Goal: Information Seeking & Learning: Check status

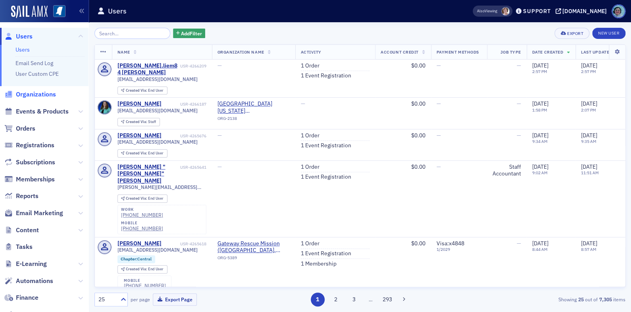
click at [33, 98] on span "Organizations" at bounding box center [36, 94] width 40 height 9
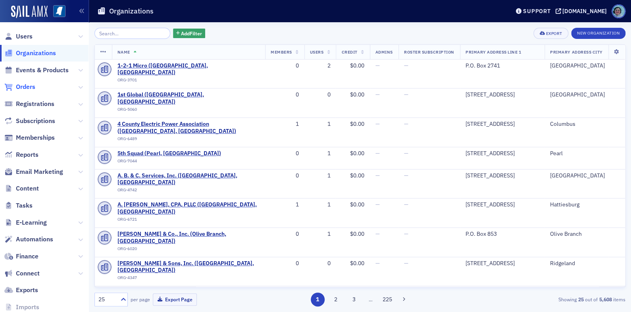
click at [24, 84] on span "Orders" at bounding box center [25, 87] width 19 height 9
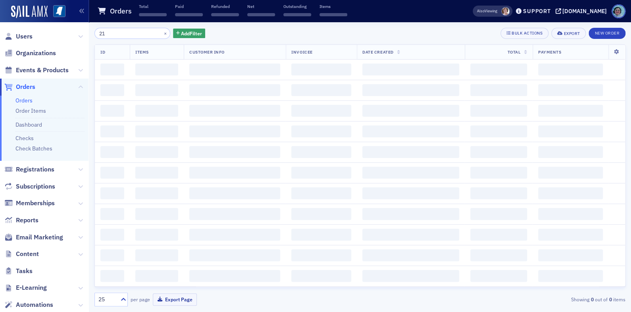
type input "2"
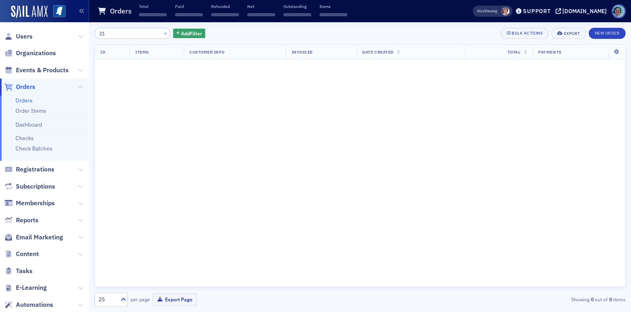
type input "2"
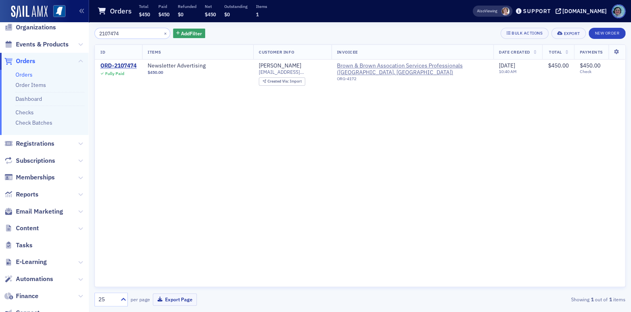
scroll to position [40, 0]
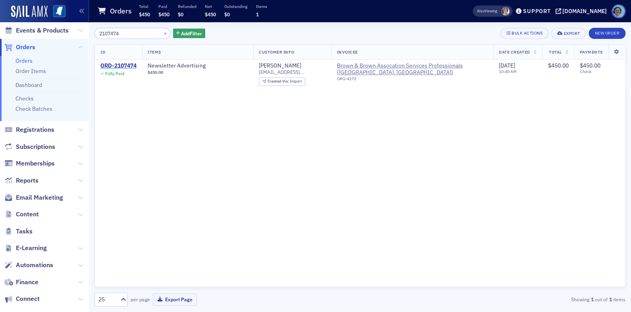
type input "2107474"
click at [162, 33] on button "×" at bounding box center [165, 32] width 7 height 7
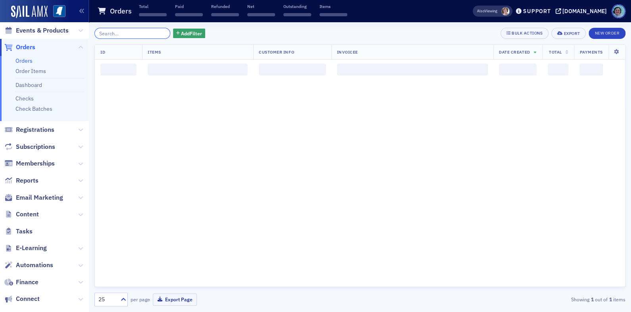
click at [137, 30] on input "search" at bounding box center [133, 33] width 76 height 11
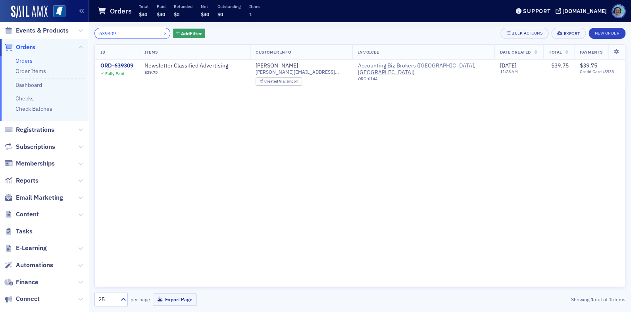
type input "639309"
click at [162, 33] on button "×" at bounding box center [165, 32] width 7 height 7
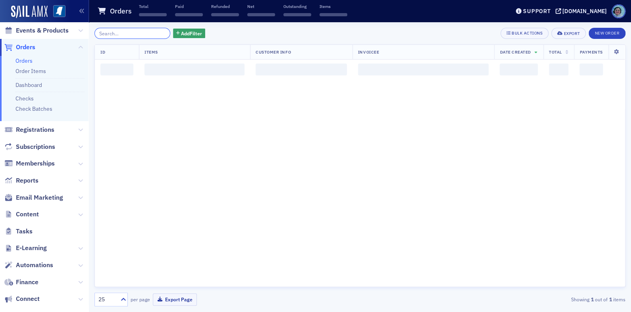
click at [142, 35] on input "search" at bounding box center [133, 33] width 76 height 11
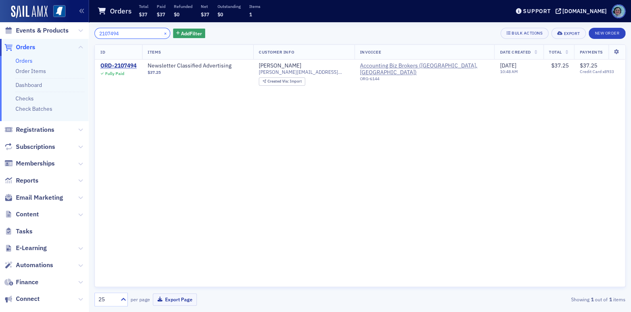
type input "2107494"
click at [162, 30] on button "×" at bounding box center [165, 32] width 7 height 7
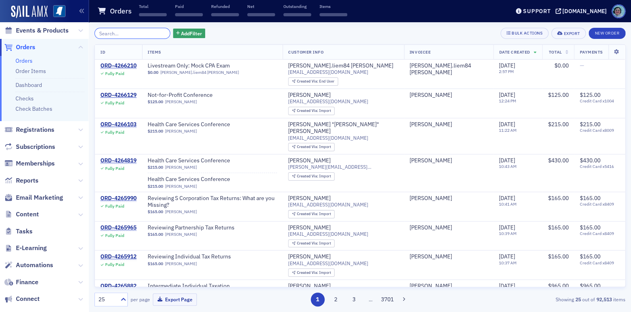
click at [158, 30] on input "search" at bounding box center [133, 33] width 76 height 11
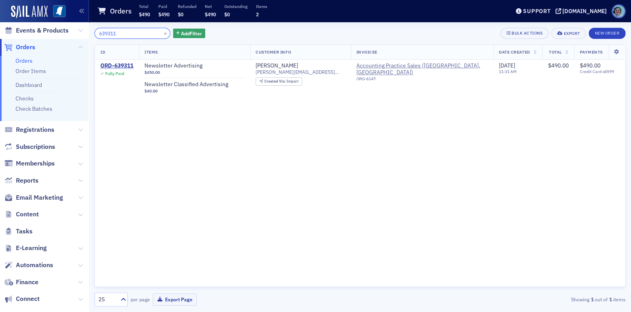
type input "639311"
click at [162, 30] on button "×" at bounding box center [165, 32] width 7 height 7
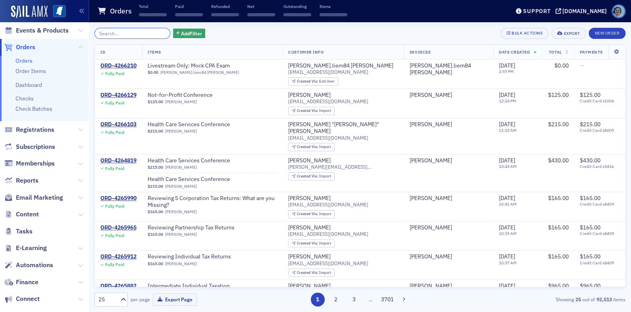
click at [133, 37] on input "search" at bounding box center [133, 33] width 76 height 11
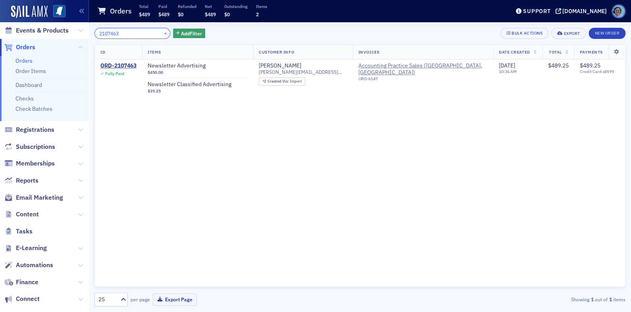
type input "2107463"
click at [162, 34] on button "×" at bounding box center [165, 32] width 7 height 7
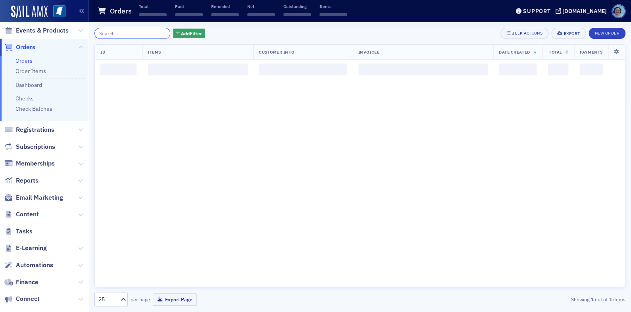
click at [149, 31] on input "search" at bounding box center [133, 33] width 76 height 11
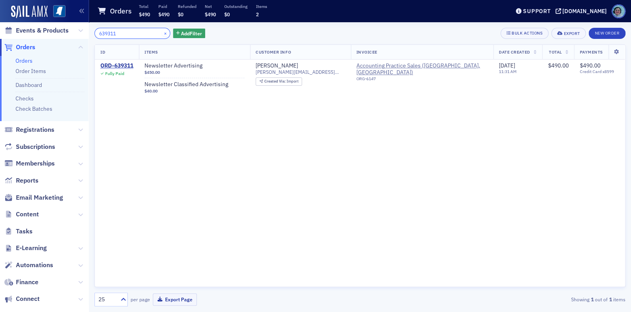
type input "639311"
click at [162, 33] on button "×" at bounding box center [165, 32] width 7 height 7
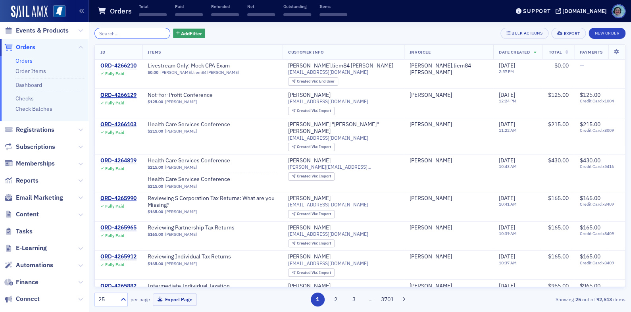
click at [153, 32] on input "search" at bounding box center [133, 33] width 76 height 11
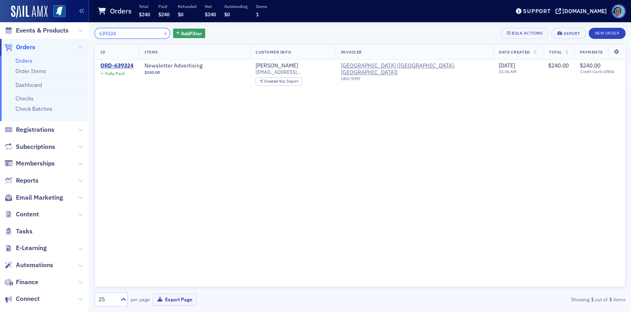
click at [139, 30] on input "639324" at bounding box center [133, 33] width 76 height 11
click at [139, 31] on input "639324" at bounding box center [133, 33] width 76 height 11
click at [139, 32] on input "639324" at bounding box center [133, 33] width 76 height 11
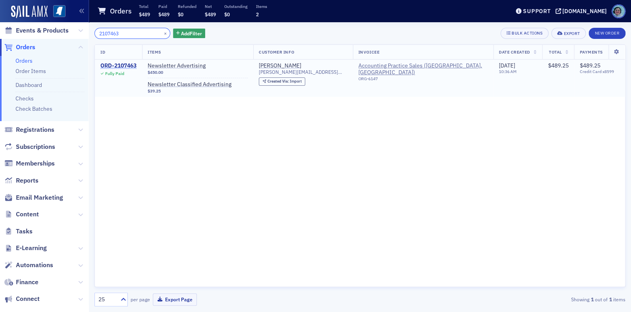
type input "2107463"
click at [125, 64] on div "ORD-2107463" at bounding box center [118, 65] width 36 height 7
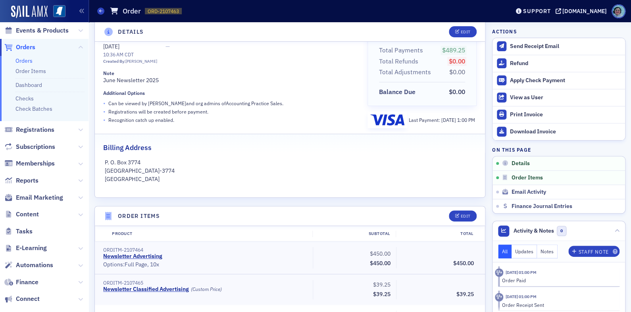
scroll to position [199, 0]
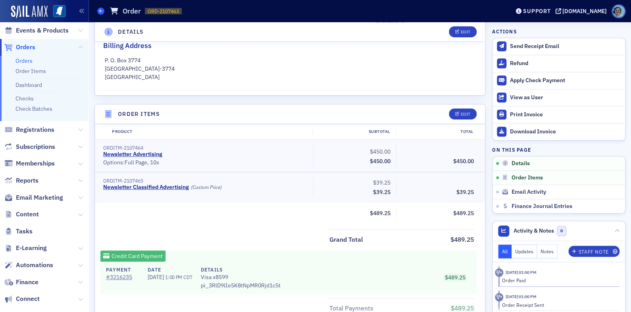
click at [99, 14] on span at bounding box center [100, 11] width 7 height 7
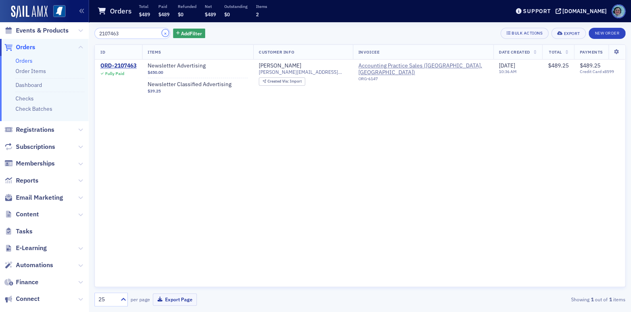
click at [162, 34] on button "×" at bounding box center [165, 32] width 7 height 7
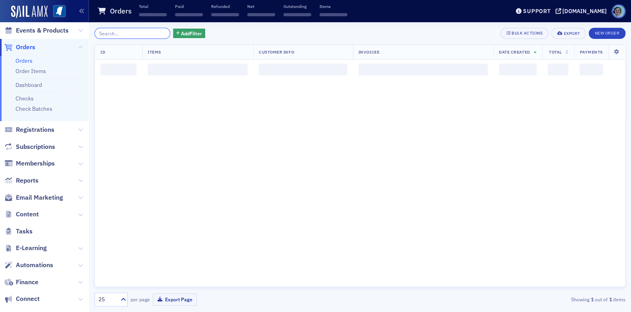
click at [145, 31] on input "search" at bounding box center [133, 33] width 76 height 11
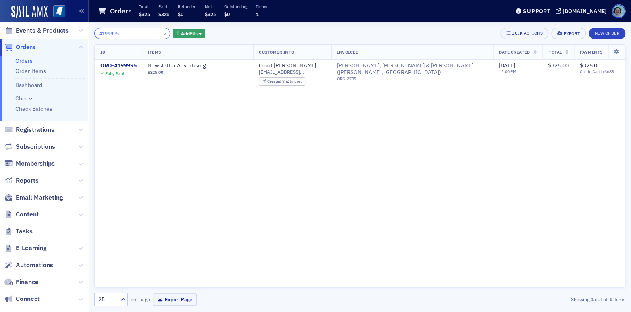
click at [153, 30] on input "4199995" at bounding box center [133, 33] width 76 height 11
click at [152, 30] on input "4199995" at bounding box center [133, 33] width 76 height 11
click at [152, 30] on input "4200023" at bounding box center [133, 33] width 76 height 11
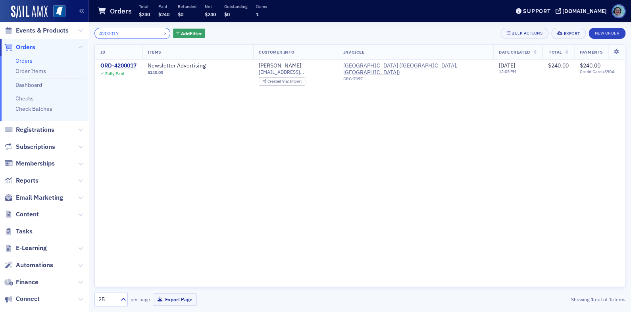
click at [152, 30] on input "4200017" at bounding box center [133, 33] width 76 height 11
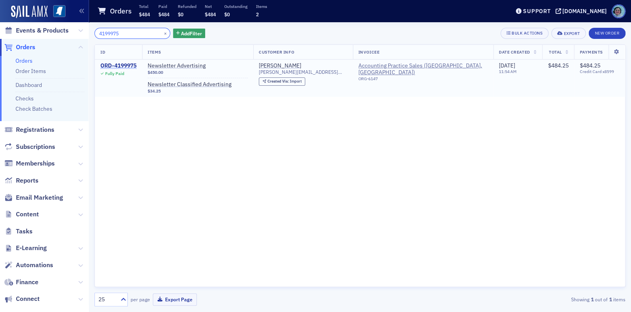
type input "4199975"
click at [132, 63] on div "ORD-4199975" at bounding box center [118, 65] width 36 height 7
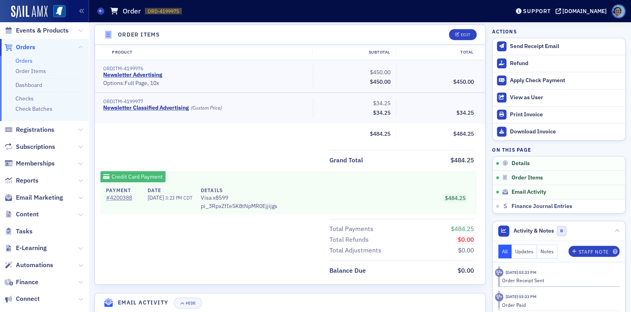
scroll to position [238, 0]
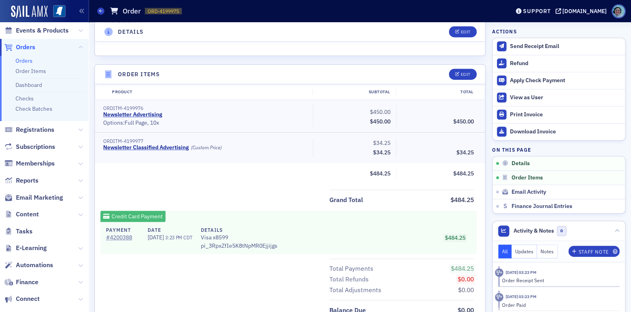
click at [103, 15] on div "Orders Order ORD-4199975 4199975" at bounding box center [297, 11] width 401 height 15
click at [100, 12] on icon at bounding box center [100, 11] width 3 height 4
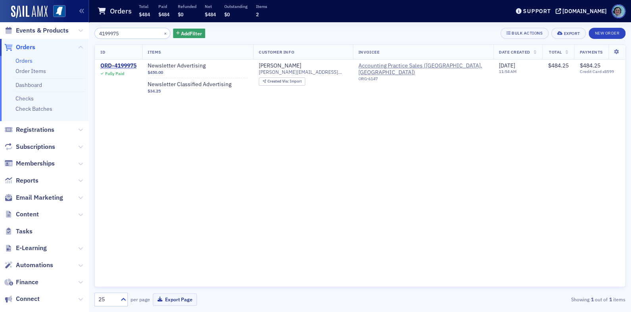
click at [136, 36] on input "4199975" at bounding box center [133, 33] width 76 height 11
click at [135, 37] on input "4199975" at bounding box center [133, 33] width 76 height 11
type input "2107476"
click at [162, 31] on button "×" at bounding box center [165, 32] width 7 height 7
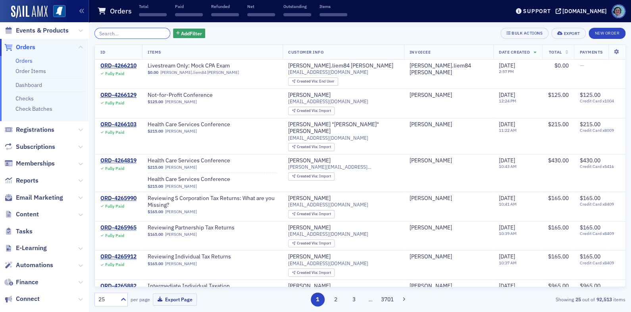
click at [151, 32] on input "search" at bounding box center [133, 33] width 76 height 11
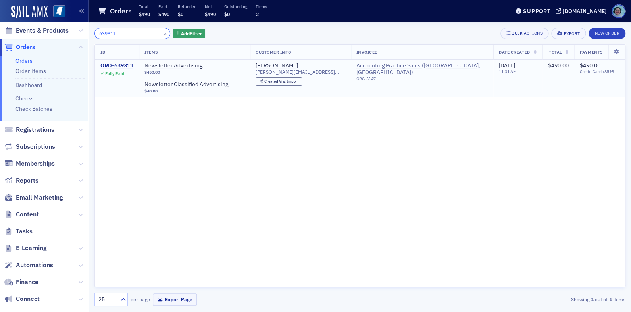
type input "639311"
click at [127, 62] on div "ORD-639311" at bounding box center [116, 65] width 33 height 7
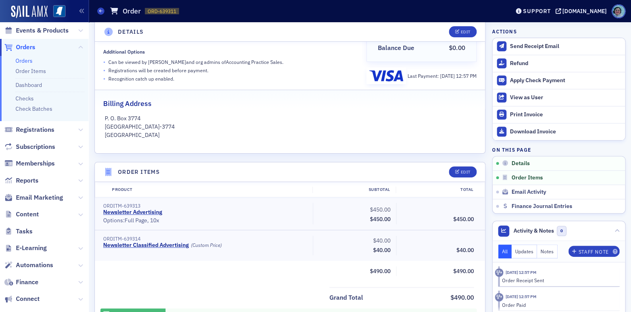
scroll to position [199, 0]
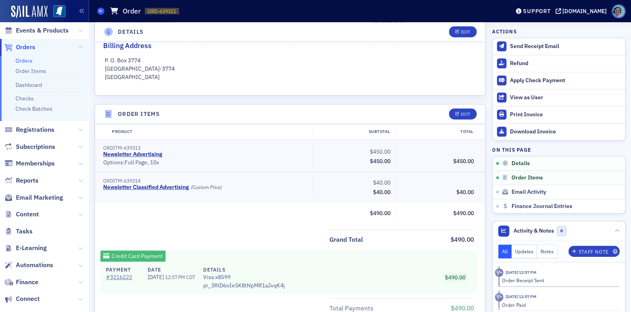
click at [102, 11] on icon at bounding box center [100, 11] width 3 height 4
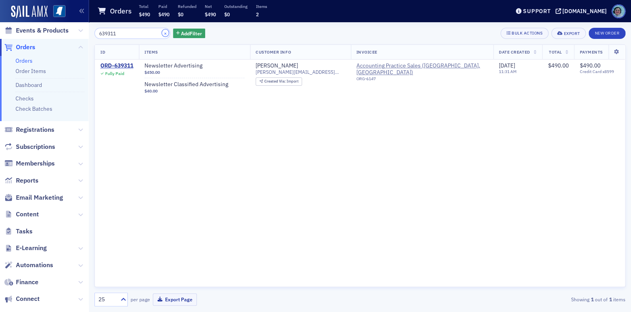
click at [162, 31] on button "×" at bounding box center [165, 32] width 7 height 7
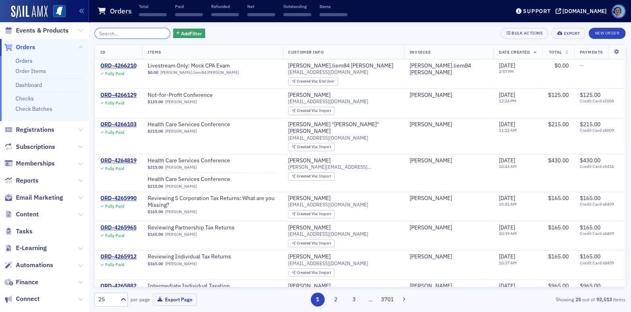
drag, startPoint x: 159, startPoint y: 31, endPoint x: 144, endPoint y: 34, distance: 15.0
click at [144, 34] on input "search" at bounding box center [133, 33] width 76 height 11
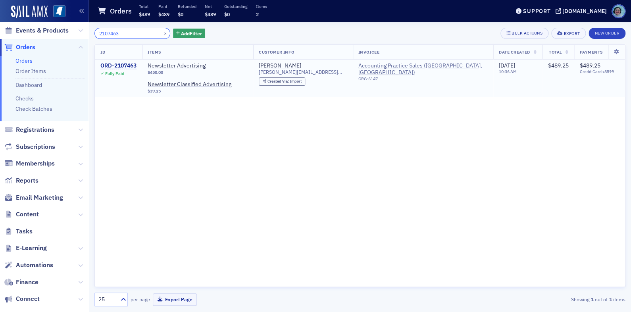
type input "2107463"
click at [132, 63] on div "ORD-2107463" at bounding box center [118, 65] width 36 height 7
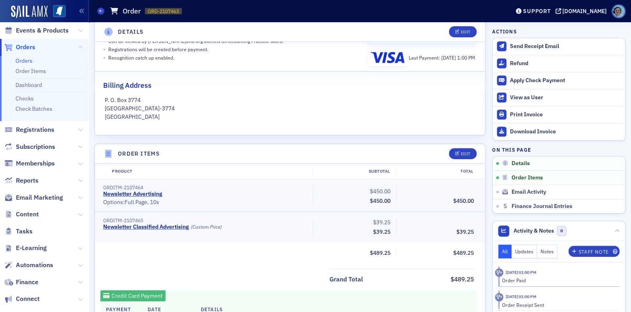
scroll to position [199, 0]
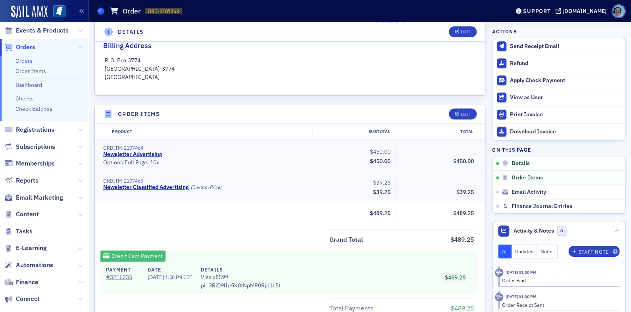
click at [102, 12] on icon at bounding box center [100, 11] width 3 height 4
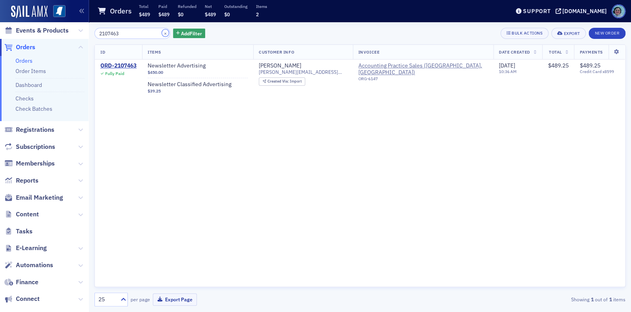
click at [162, 30] on button "×" at bounding box center [165, 32] width 7 height 7
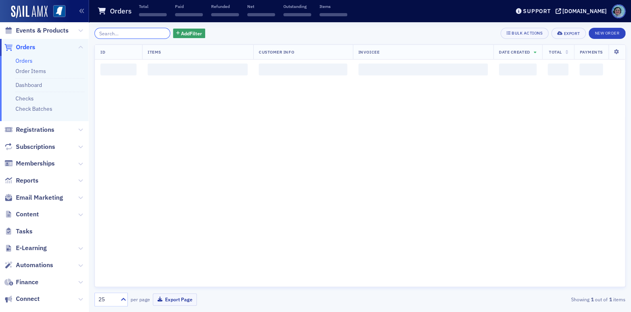
click at [141, 31] on input "search" at bounding box center [133, 33] width 76 height 11
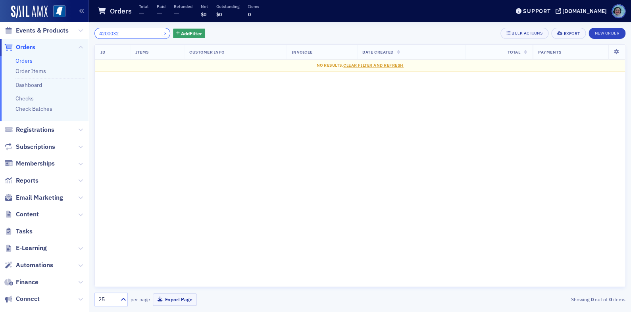
type input "4200032"
click at [162, 31] on button "×" at bounding box center [165, 32] width 7 height 7
